Goal: Task Accomplishment & Management: Use online tool/utility

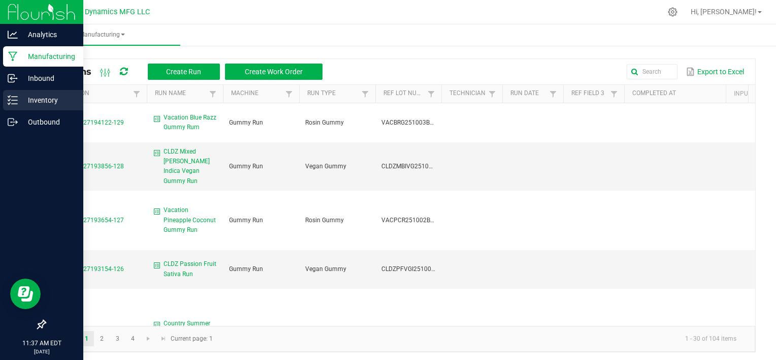
click at [40, 99] on p "Inventory" at bounding box center [48, 100] width 61 height 12
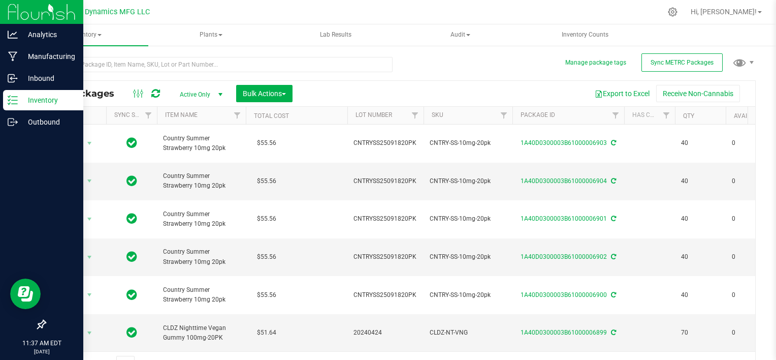
click at [188, 94] on span "Active Only" at bounding box center [199, 94] width 56 height 14
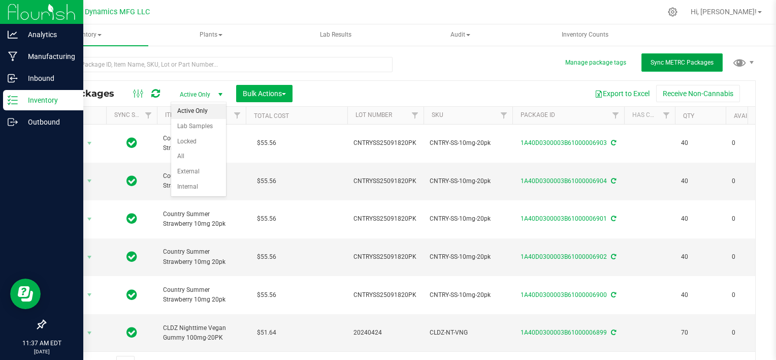
click at [642, 67] on button "Sync METRC Packages" at bounding box center [682, 62] width 81 height 18
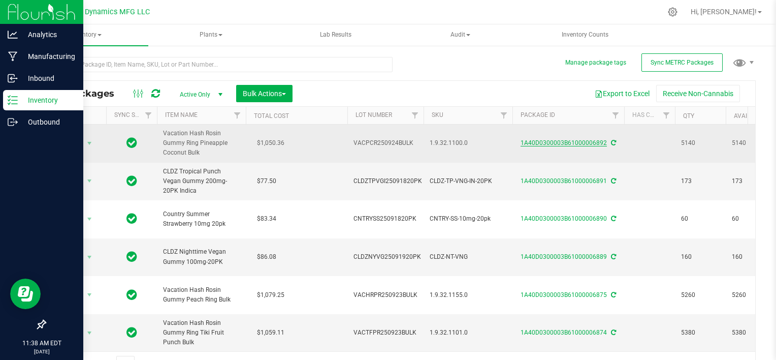
click at [549, 143] on link "1A40D0300003B61000006892" at bounding box center [564, 142] width 86 height 7
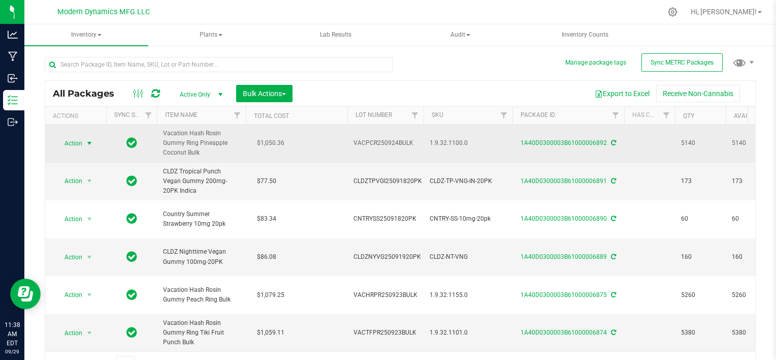
click at [88, 144] on span "select" at bounding box center [89, 143] width 8 height 8
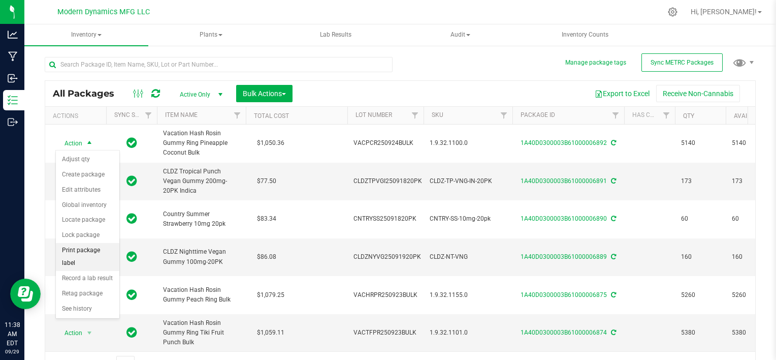
click at [92, 248] on li "Print package label" at bounding box center [87, 257] width 63 height 28
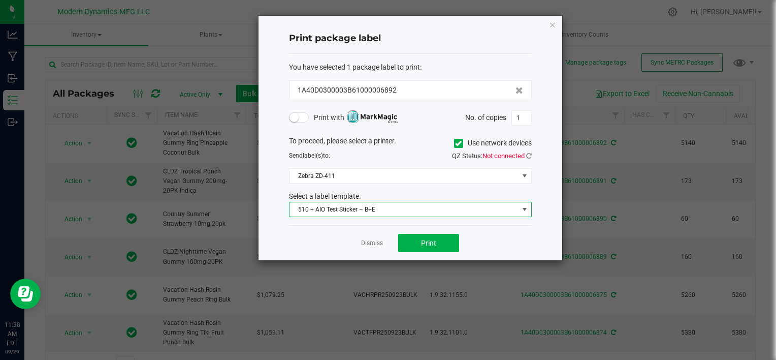
click at [401, 209] on span "510 + AIO Test Sticker – B+E" at bounding box center [404, 209] width 229 height 14
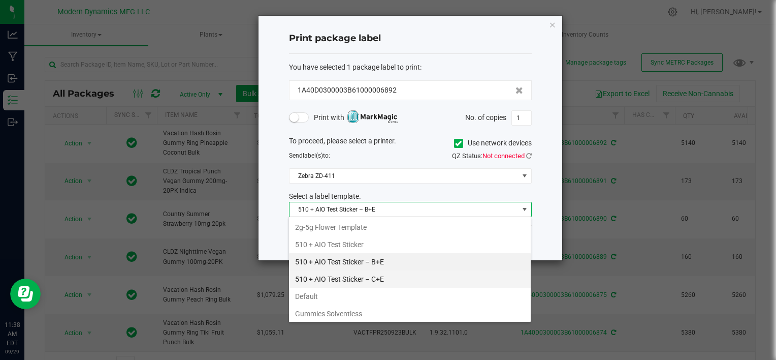
scroll to position [51, 0]
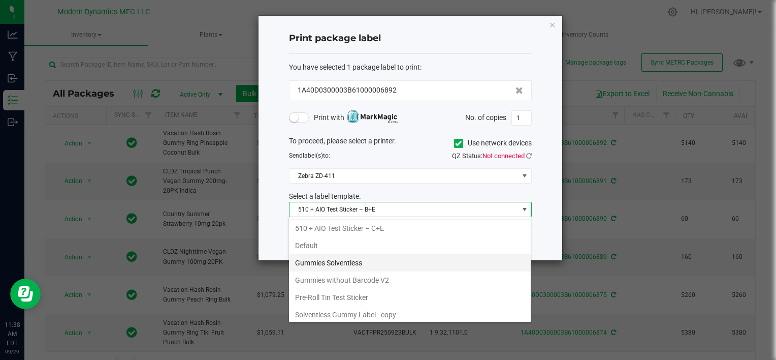
click at [343, 266] on li "Gummies Solventless" at bounding box center [410, 262] width 242 height 17
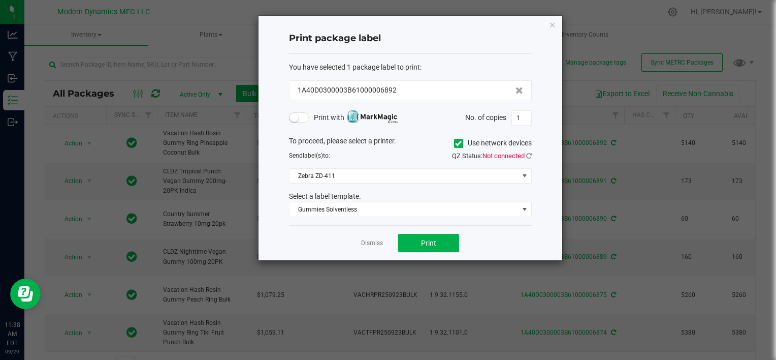
click at [524, 155] on span "Not connected" at bounding box center [504, 156] width 42 height 8
click at [531, 155] on icon at bounding box center [529, 155] width 6 height 7
click at [422, 248] on button "Print" at bounding box center [428, 243] width 61 height 18
click at [426, 242] on span "Print" at bounding box center [428, 243] width 15 height 8
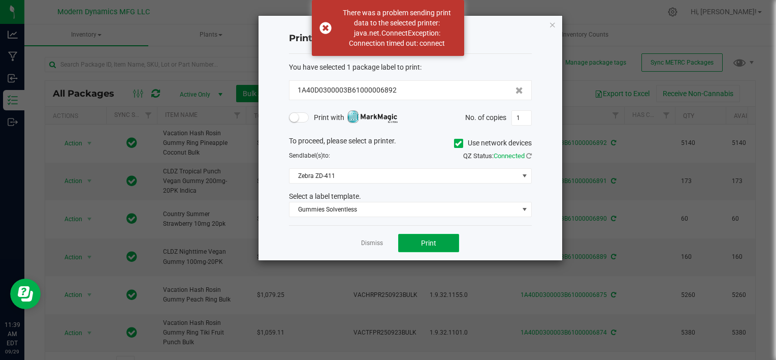
click at [426, 242] on span "Print" at bounding box center [428, 243] width 15 height 8
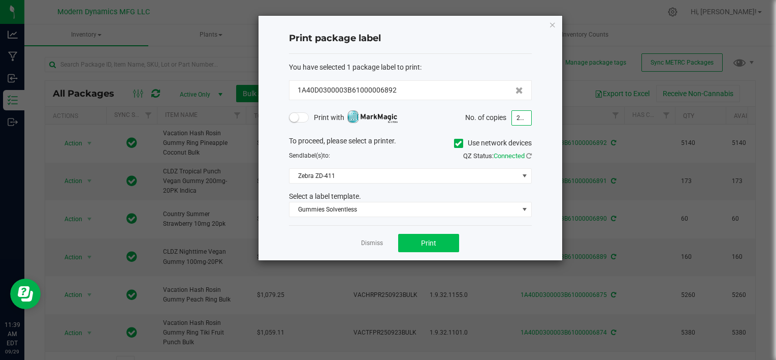
type input "259"
click at [446, 244] on button "Print" at bounding box center [428, 243] width 61 height 18
click at [551, 27] on icon "button" at bounding box center [552, 24] width 7 height 12
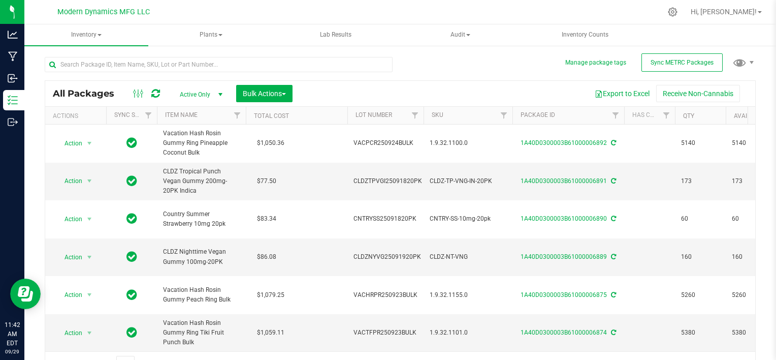
click at [193, 98] on span "Active Only" at bounding box center [199, 94] width 56 height 14
click at [190, 149] on li "All" at bounding box center [198, 156] width 55 height 15
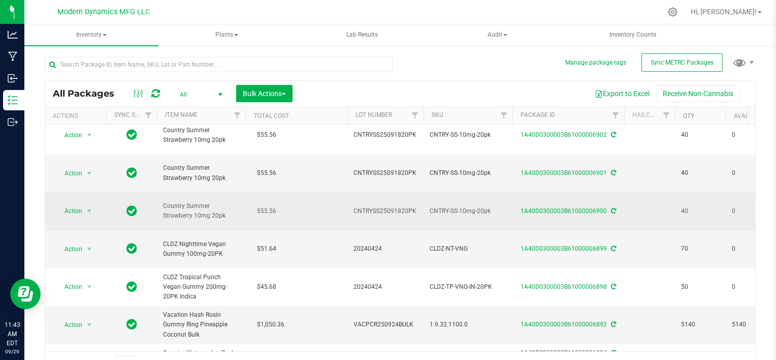
scroll to position [102, 0]
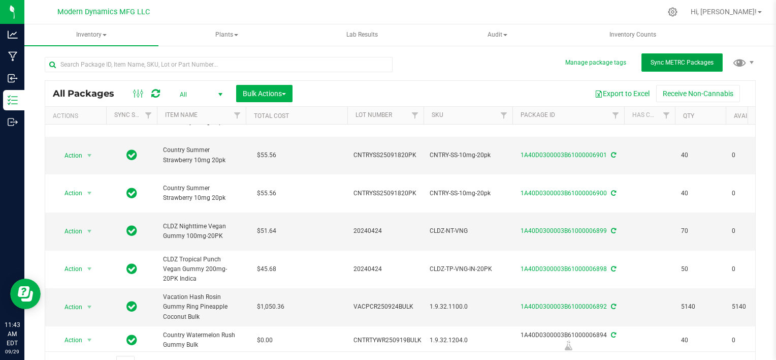
click at [684, 64] on span "Sync METRC Packages" at bounding box center [682, 62] width 63 height 7
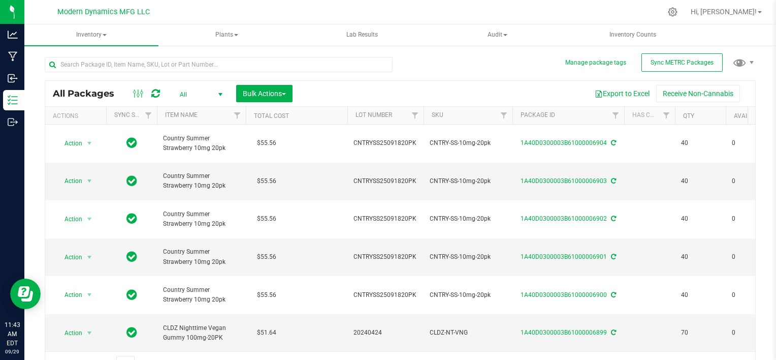
scroll to position [51, 0]
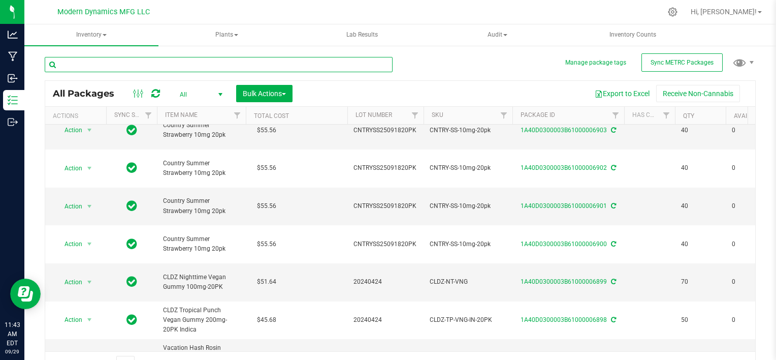
click at [142, 67] on input "text" at bounding box center [219, 64] width 348 height 15
type input "vacation"
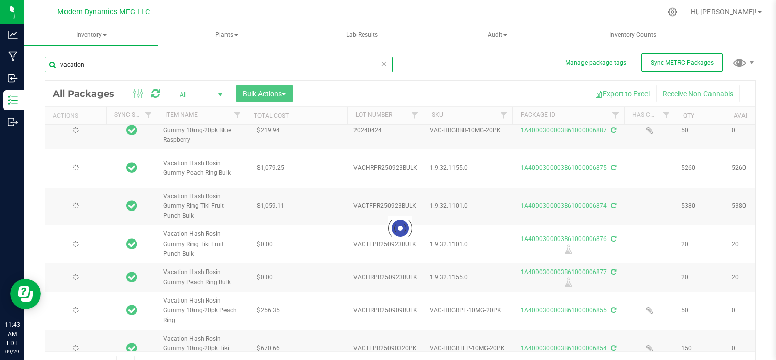
type input "[DATE]"
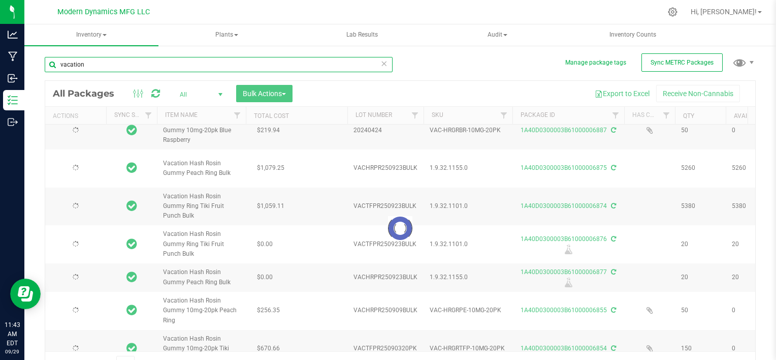
type input "[DATE]"
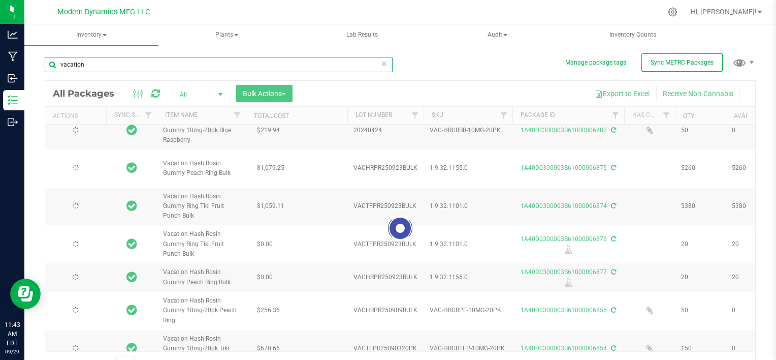
type input "[DATE]"
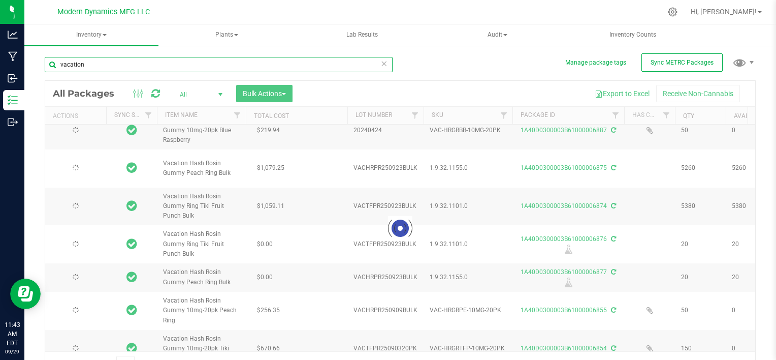
type input "[DATE]"
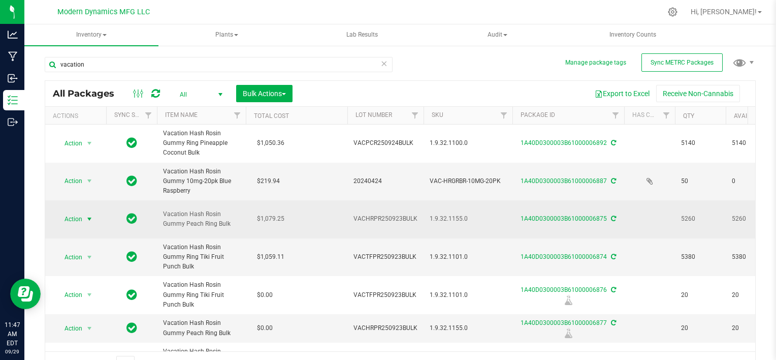
click at [91, 215] on span "select" at bounding box center [89, 219] width 8 height 8
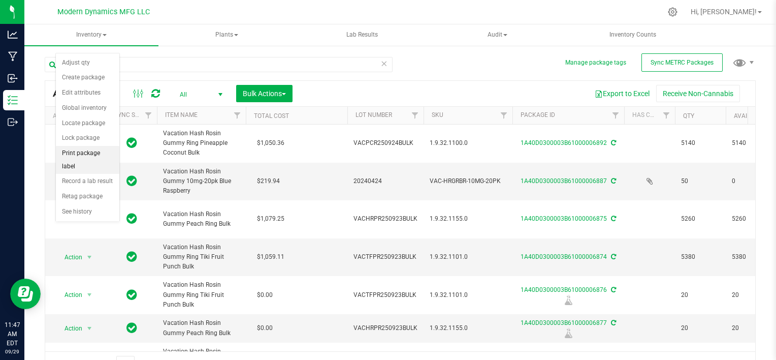
click at [78, 150] on li "Print package label" at bounding box center [87, 160] width 63 height 28
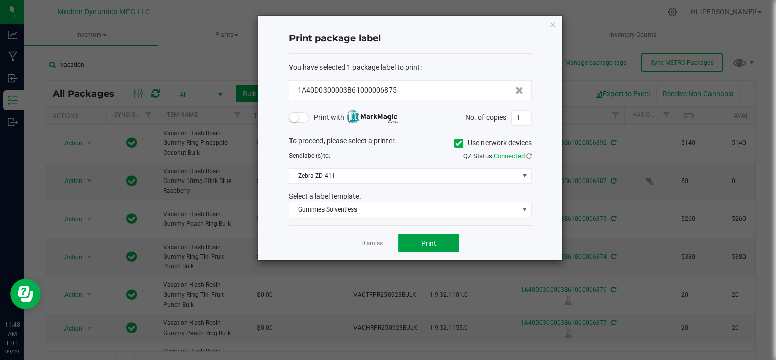
click at [407, 241] on button "Print" at bounding box center [428, 243] width 61 height 18
click at [522, 119] on input "1" at bounding box center [521, 118] width 19 height 14
type input "262"
click at [424, 242] on span "Print" at bounding box center [428, 243] width 15 height 8
click at [550, 25] on icon "button" at bounding box center [552, 24] width 7 height 12
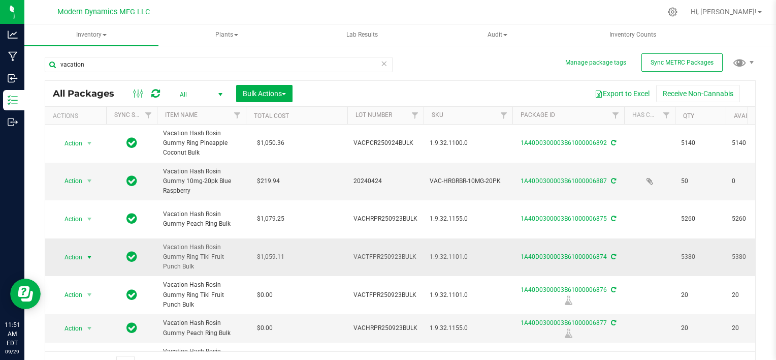
click at [88, 253] on span "select" at bounding box center [89, 257] width 8 height 8
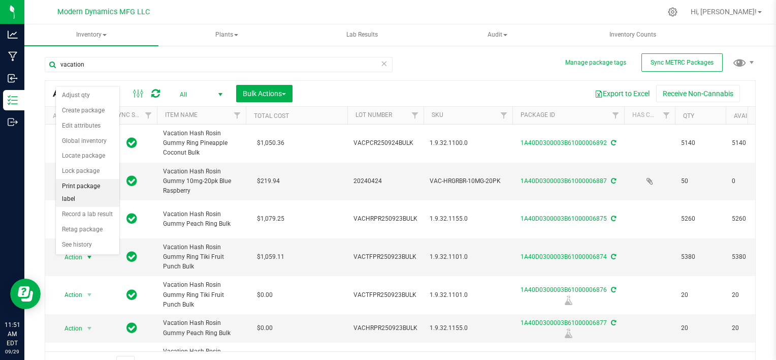
click at [57, 189] on li "Print package label" at bounding box center [87, 193] width 63 height 28
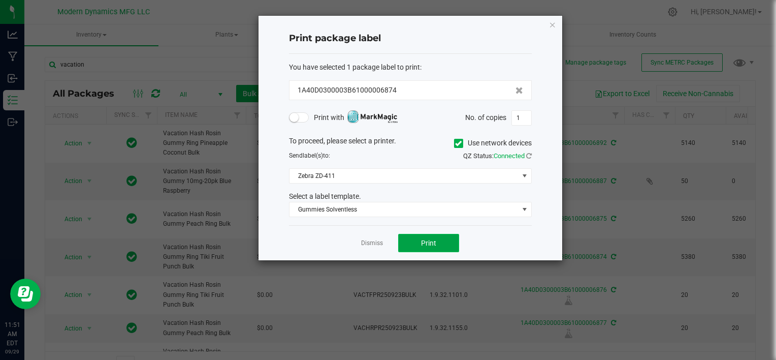
click at [408, 244] on button "Print" at bounding box center [428, 243] width 61 height 18
type input "268"
click at [444, 240] on button "Print" at bounding box center [428, 243] width 61 height 18
click at [554, 24] on icon "button" at bounding box center [552, 24] width 7 height 12
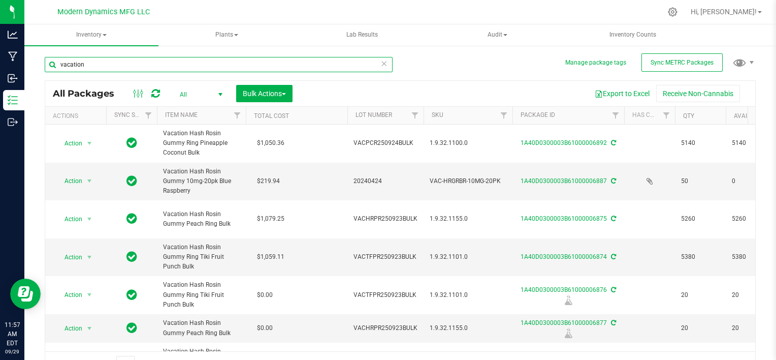
drag, startPoint x: 204, startPoint y: 61, endPoint x: 29, endPoint y: 61, distance: 174.7
click at [29, 61] on div "Manage package tags Sync METRC Packages vacation All Packages All Active Only L…" at bounding box center [400, 200] width 752 height 310
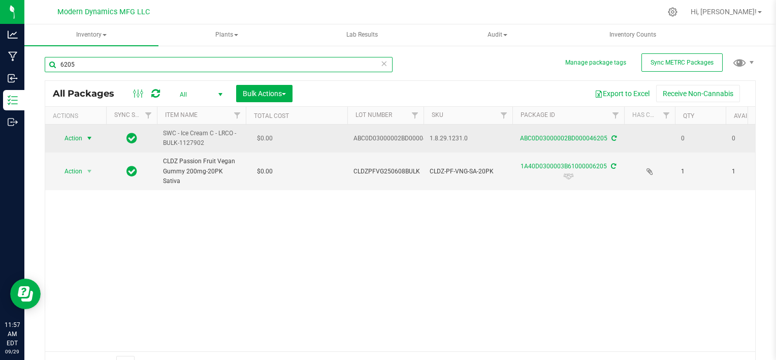
type input "6205"
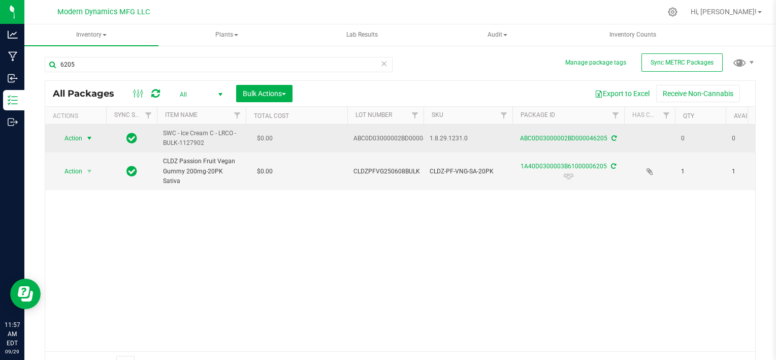
click at [94, 135] on span "select" at bounding box center [89, 138] width 13 height 14
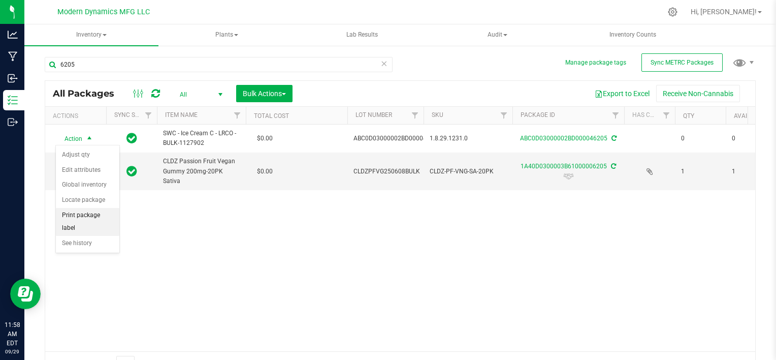
click at [95, 216] on li "Print package label" at bounding box center [87, 222] width 63 height 28
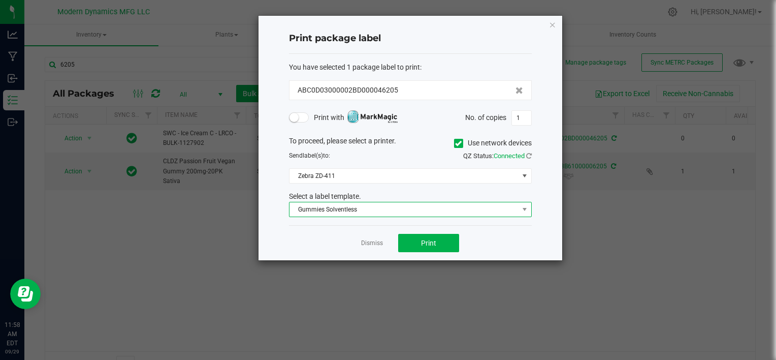
click at [330, 208] on span "Gummies Solventless" at bounding box center [404, 209] width 229 height 14
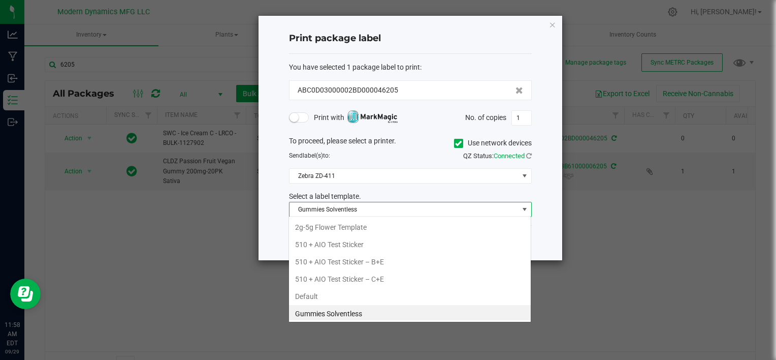
scroll to position [1, 0]
click at [326, 264] on li "510 + AIO Test Sticker – B+E" at bounding box center [410, 260] width 242 height 17
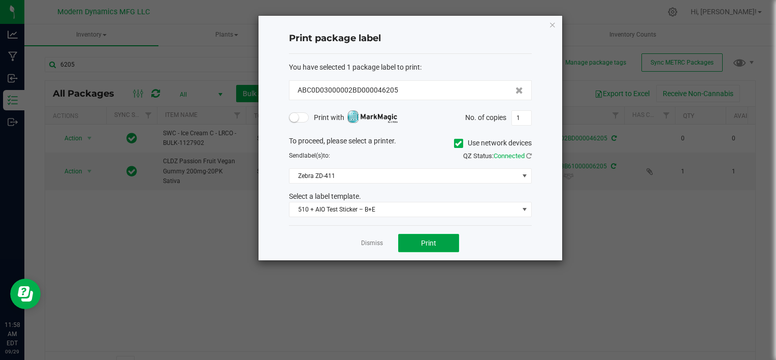
click at [421, 241] on span "Print" at bounding box center [428, 243] width 15 height 8
click at [523, 118] on input "1" at bounding box center [521, 118] width 19 height 14
click at [523, 117] on input "1" at bounding box center [521, 118] width 19 height 14
type input "10"
click at [425, 244] on span "Print" at bounding box center [428, 243] width 15 height 8
